Goal: Navigation & Orientation: Find specific page/section

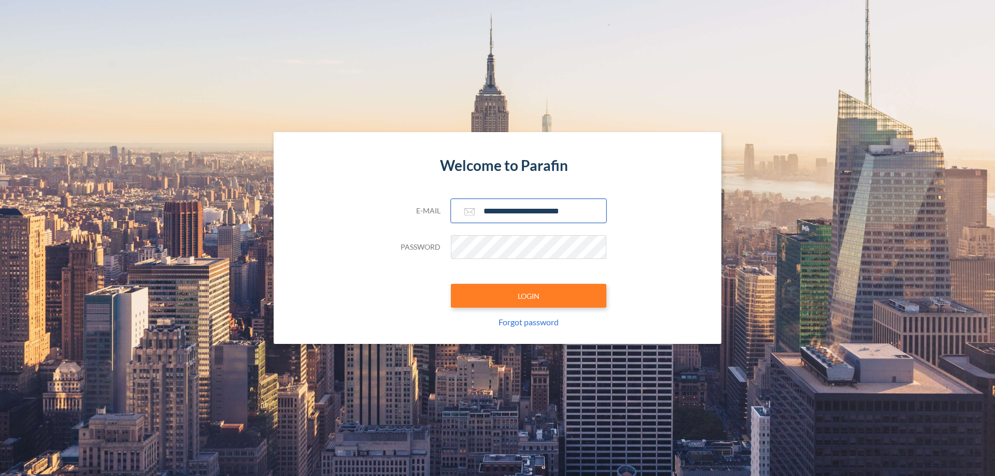
type input "**********"
click at [529, 296] on button "LOGIN" at bounding box center [528, 296] width 155 height 24
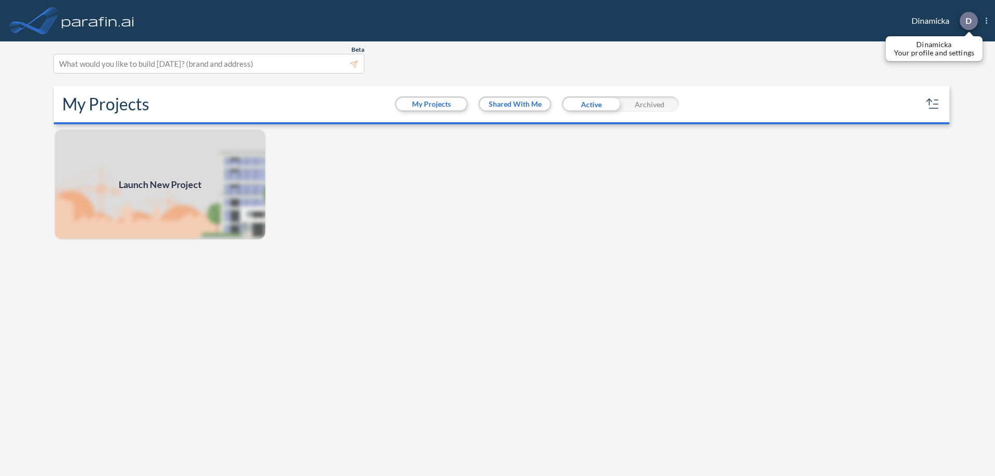
click at [968, 21] on p "D" at bounding box center [969, 20] width 6 height 9
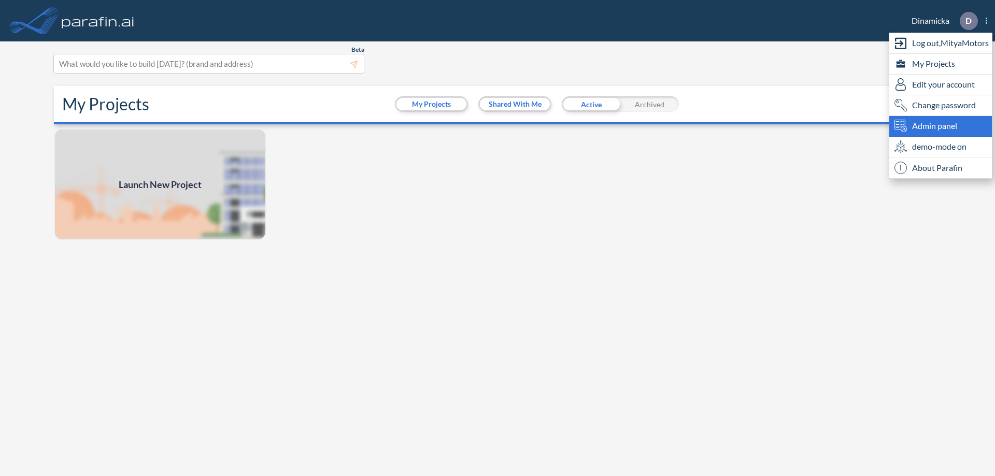
click at [941, 126] on span "Admin panel" at bounding box center [934, 126] width 45 height 12
